Goal: Obtain resource: Obtain resource

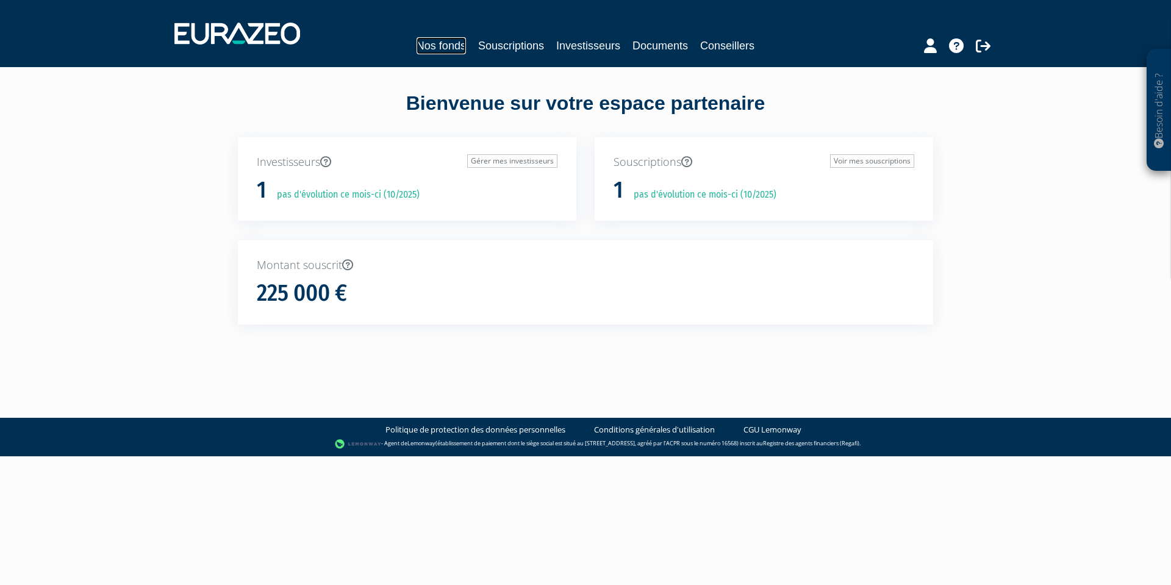
click at [442, 43] on link "Nos fonds" at bounding box center [441, 45] width 49 height 17
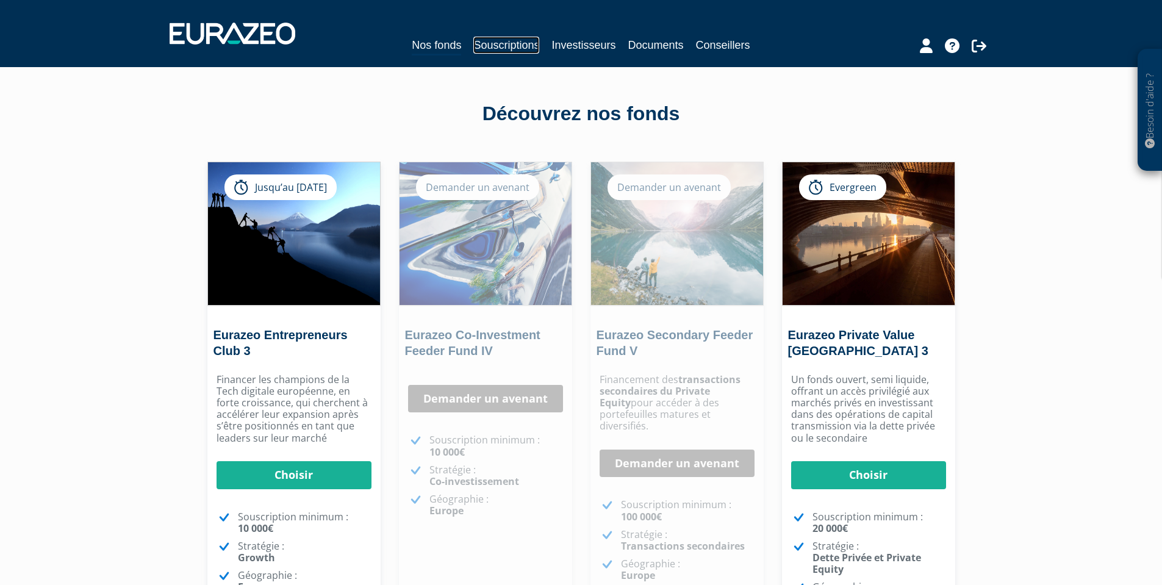
click at [514, 43] on link "Souscriptions" at bounding box center [506, 45] width 66 height 17
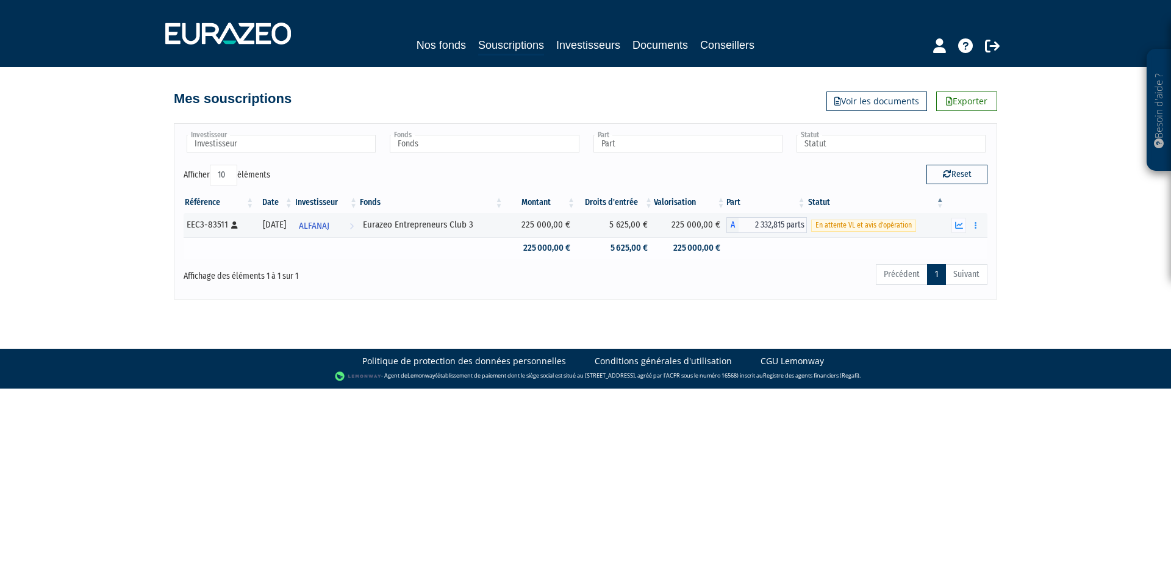
click at [612, 247] on td "5 625,00 €" at bounding box center [615, 247] width 77 height 21
click at [975, 223] on icon "button" at bounding box center [976, 225] width 2 height 8
click at [949, 252] on link "Documents" at bounding box center [949, 247] width 61 height 20
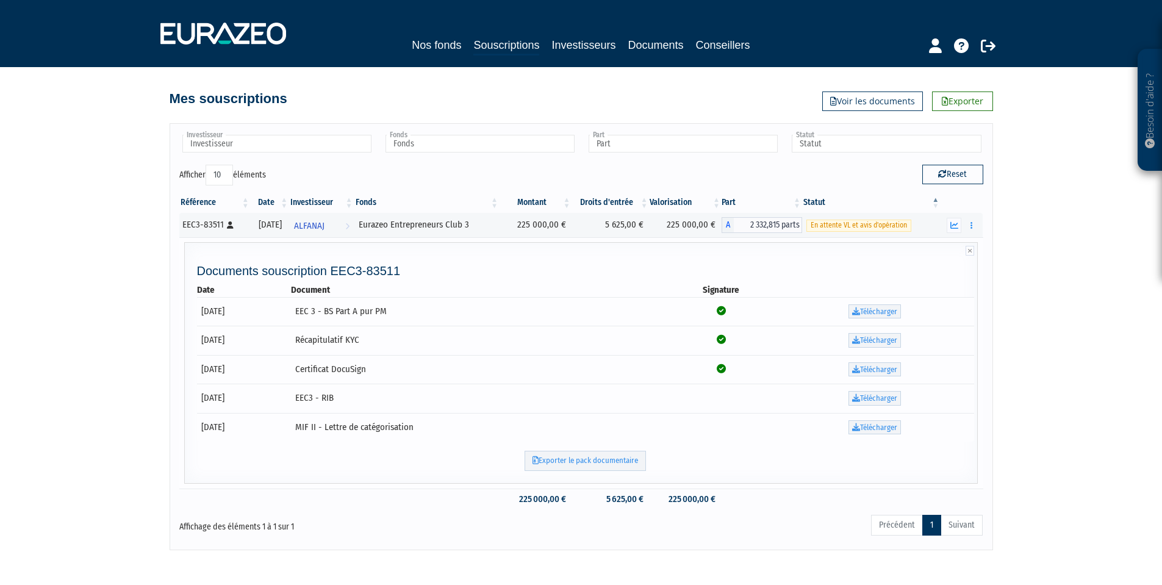
click at [388, 378] on td "Certificat DocuSign" at bounding box center [479, 369] width 376 height 29
click at [101, 370] on div "Besoin d'aide ? × J'ai besoin d'aide Si vous avez une question à propos du fonc…" at bounding box center [581, 275] width 1162 height 550
click at [444, 55] on div "Nos fonds Souscriptions Investisseurs Documents Conseillers" at bounding box center [581, 46] width 573 height 19
click at [66, 357] on div "Besoin d'aide ? × J'ai besoin d'aide Si vous avez une question à propos du fonc…" at bounding box center [581, 275] width 1162 height 550
click at [79, 376] on div "Besoin d'aide ? × J'ai besoin d'aide Si vous avez une question à propos du fonc…" at bounding box center [581, 275] width 1162 height 550
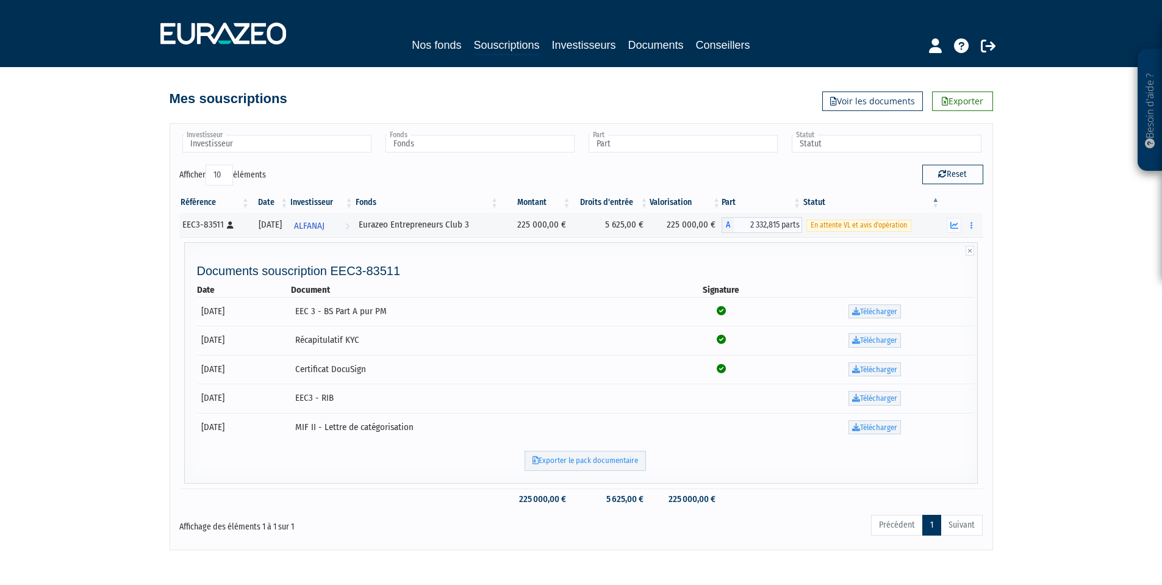
click at [128, 362] on div "Besoin d'aide ? × J'ai besoin d'aide Si vous avez une question à propos du fonc…" at bounding box center [581, 275] width 1162 height 550
click at [903, 105] on link "Voir les documents" at bounding box center [872, 102] width 101 height 20
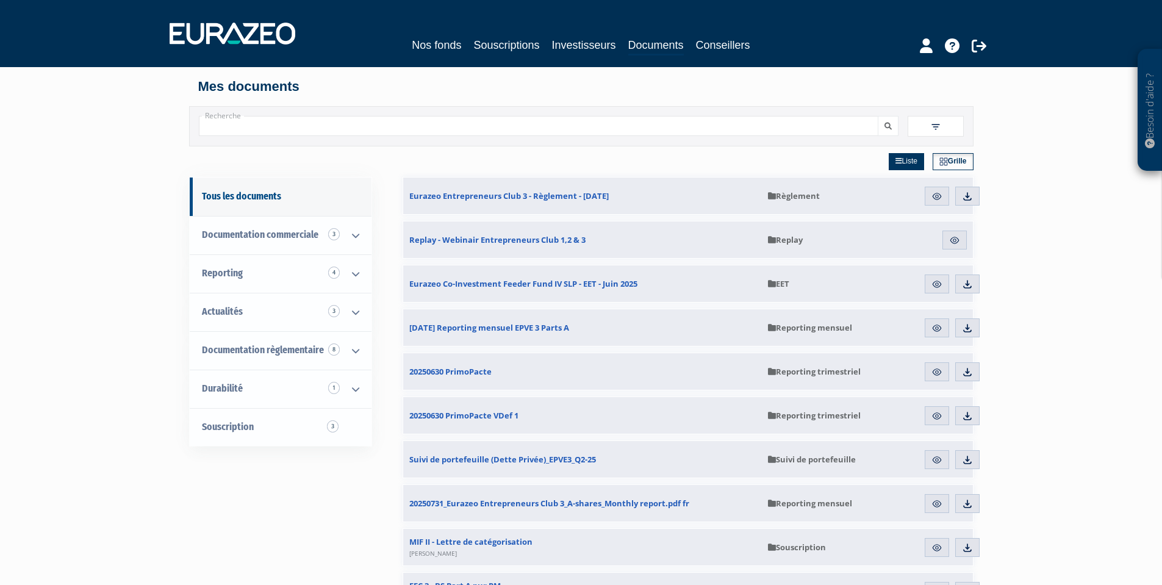
click at [1061, 301] on div "Besoin d'aide ? × J'ai besoin d'aide Si vous avez une question à propos du fonc…" at bounding box center [581, 592] width 1162 height 1185
click at [159, 403] on div "Besoin d'aide ? × J'ai besoin d'aide Si vous avez une question à propos du fonc…" at bounding box center [581, 592] width 1162 height 1185
click at [137, 286] on div "Besoin d'aide ? × J'ai besoin d'aide Si vous avez une question à propos du fonc…" at bounding box center [581, 592] width 1162 height 1185
click at [356, 273] on icon at bounding box center [356, 274] width 32 height 38
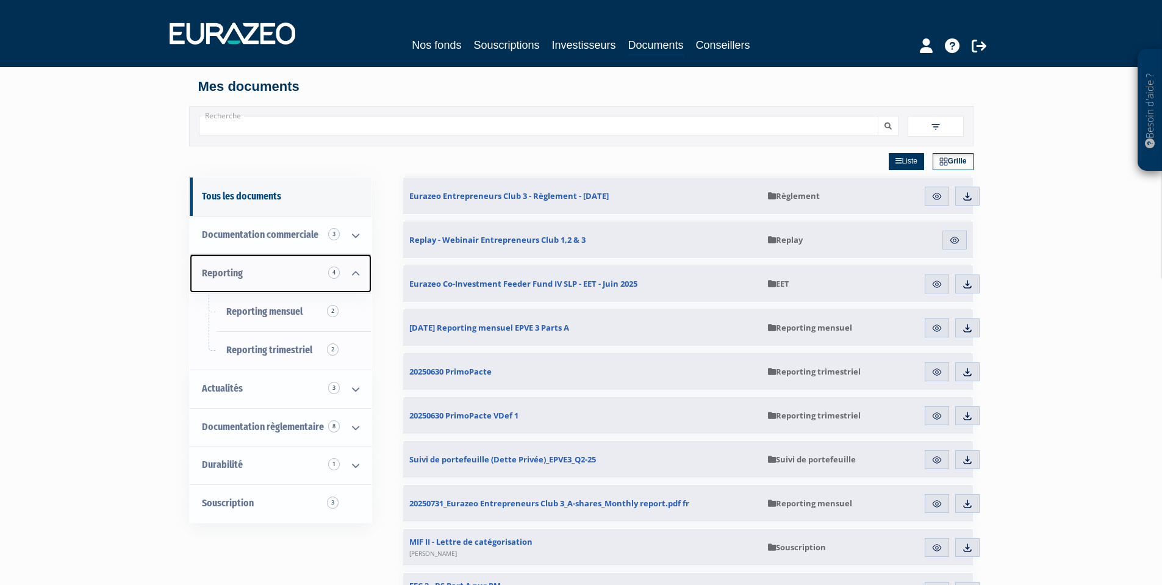
click at [356, 273] on icon at bounding box center [356, 274] width 32 height 38
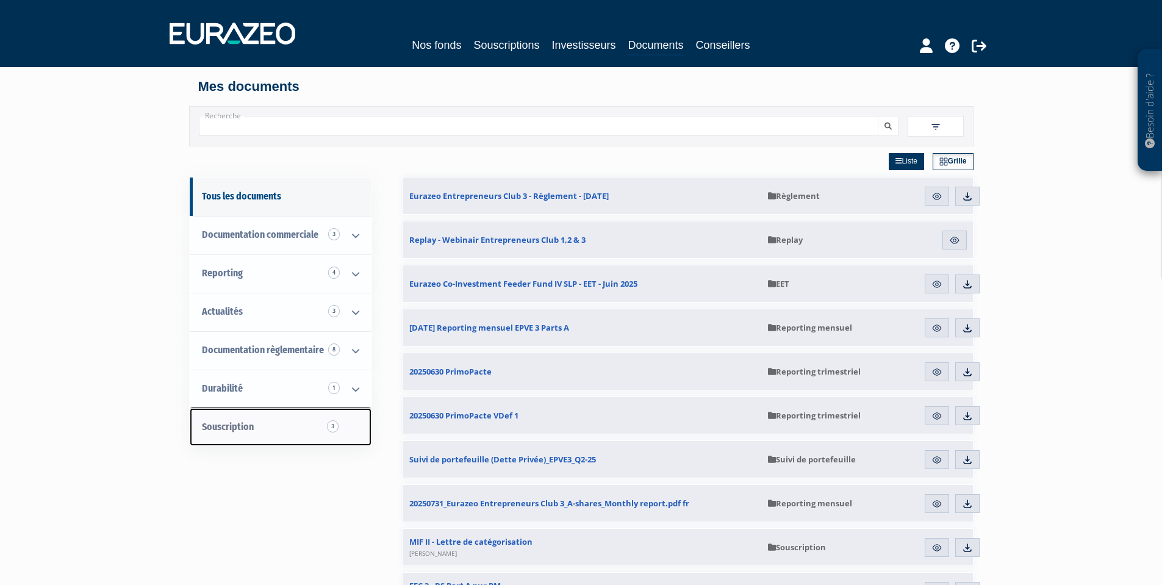
click at [351, 433] on link "Souscription 3" at bounding box center [281, 427] width 182 height 38
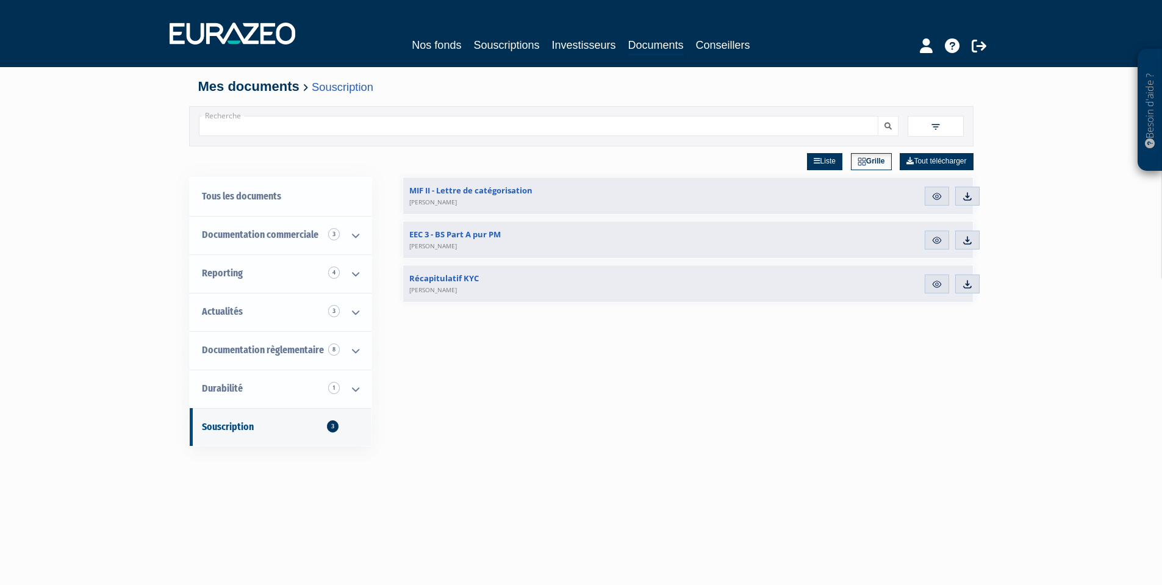
click at [636, 432] on div "Liste Grille Tout télécharger MIF II - Lettre de catégorisation [PERSON_NAME] N…" at bounding box center [688, 438] width 571 height 585
click at [99, 308] on div "Besoin d'aide ? × J'ai besoin d'aide Si vous avez une question à propos du fonc…" at bounding box center [581, 387] width 1162 height 774
